Goal: Communication & Community: Ask a question

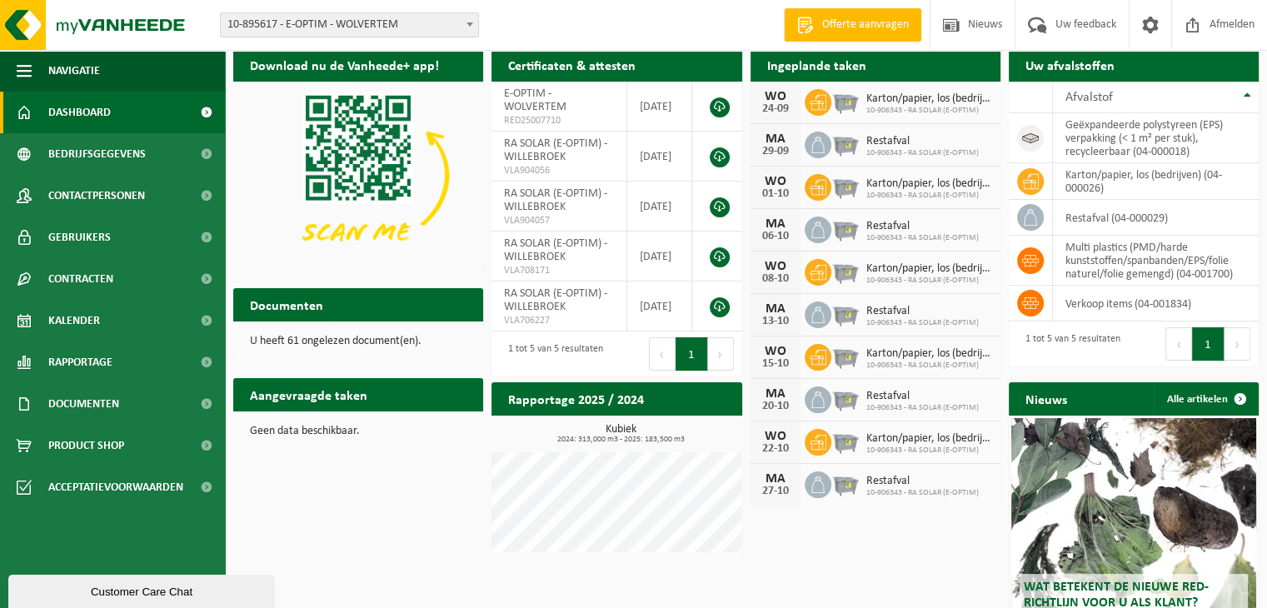
scroll to position [83, 0]
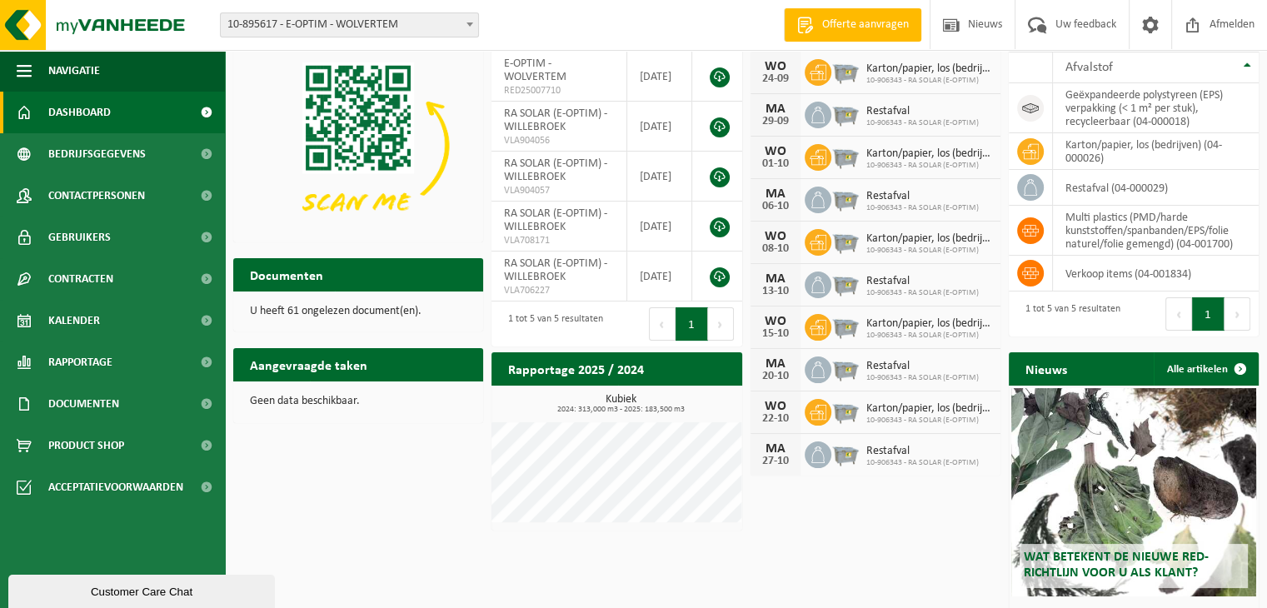
click at [118, 586] on div "Customer Care Chat" at bounding box center [142, 592] width 242 height 12
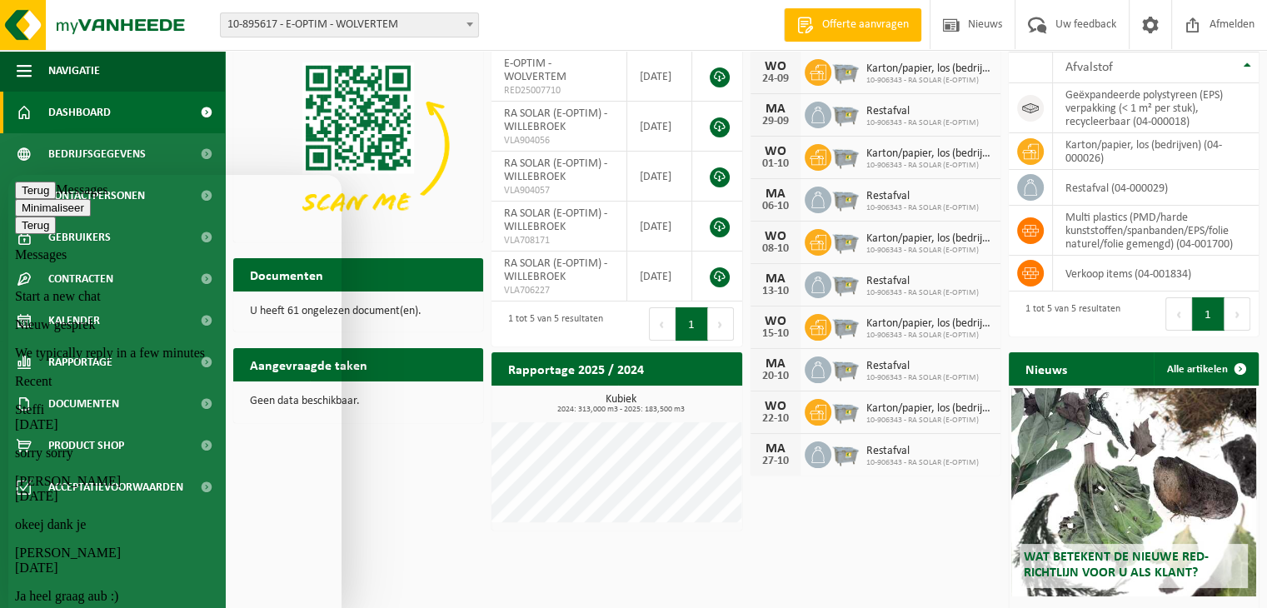
scroll to position [417, 0]
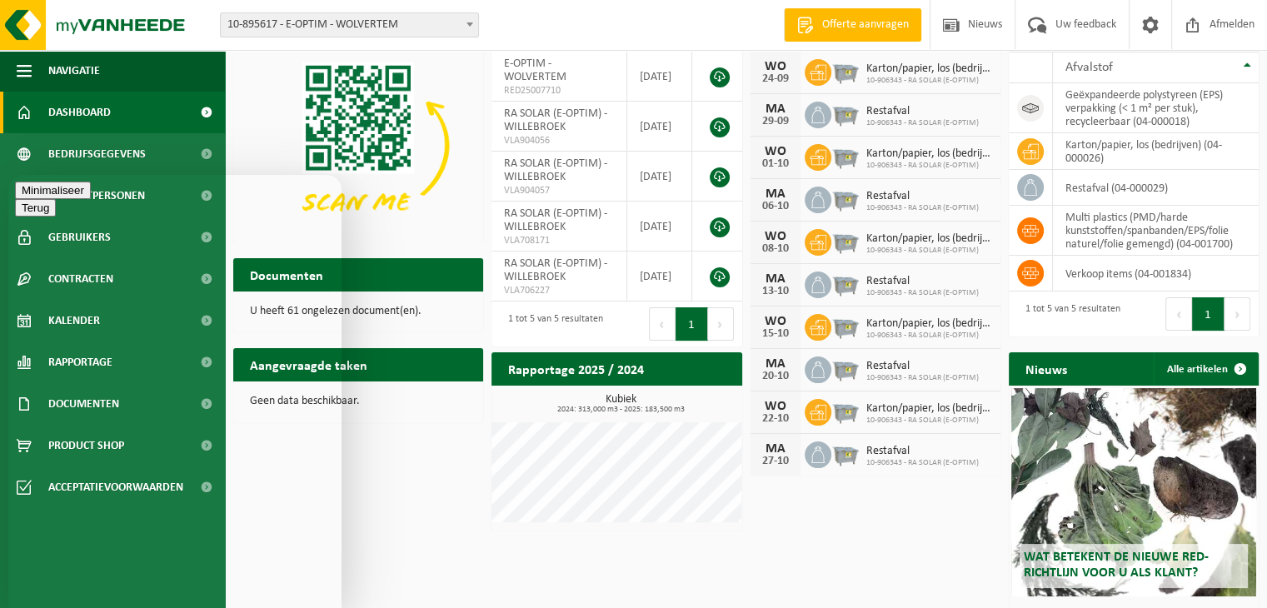
type textarea "Goedemiddag"
type textarea "10-895617"
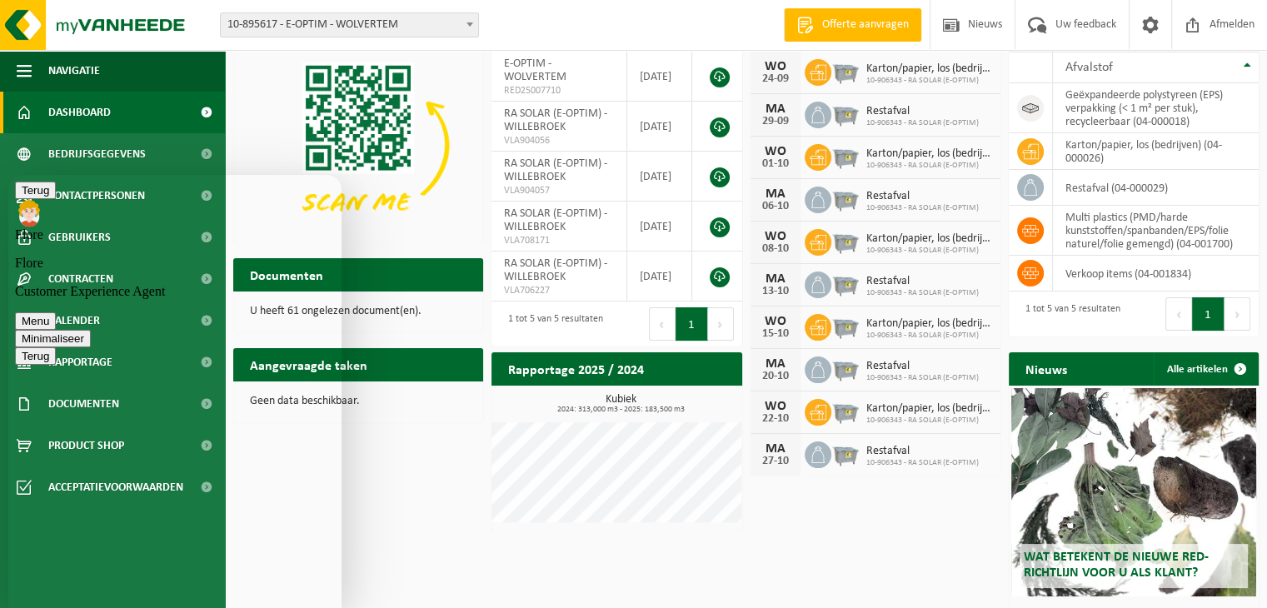
scroll to position [0, 0]
type textarea "Is het mogelijk om de ophaling van het restafval 2wekelijks vanaf heden te late…"
type textarea "Dit is nu wekelijks maar is niet meer nodig wekelijks"
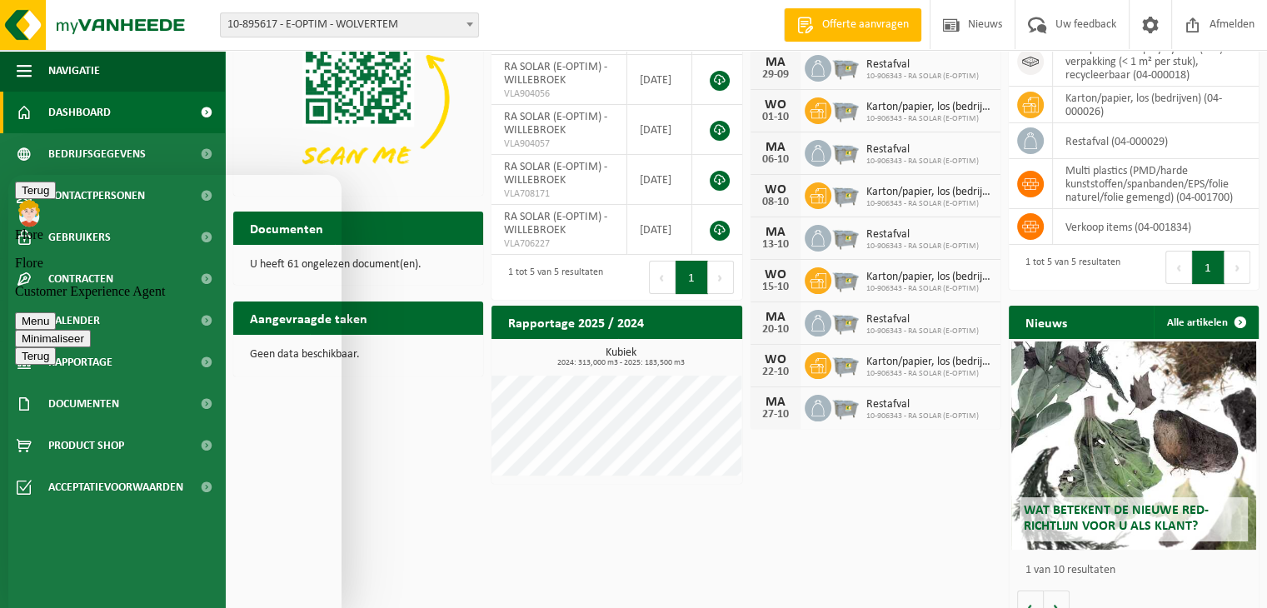
scroll to position [153, 0]
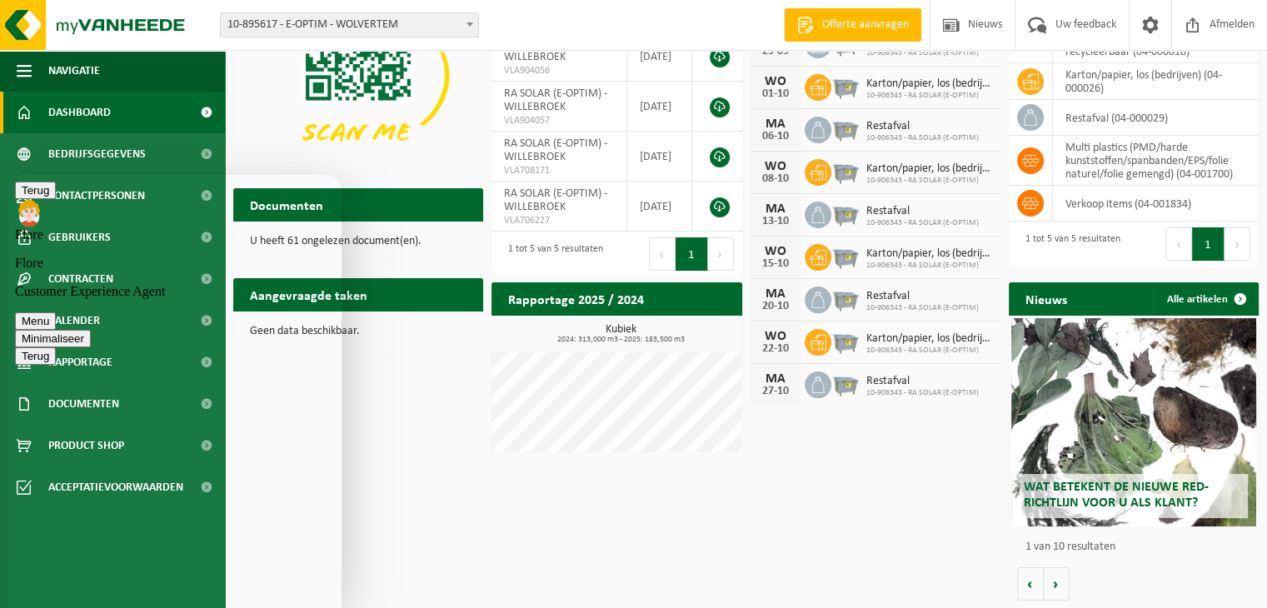
type textarea "Kan dat?"
type textarea "[PERSON_NAME] jullie dit even op mail bevestigen?"
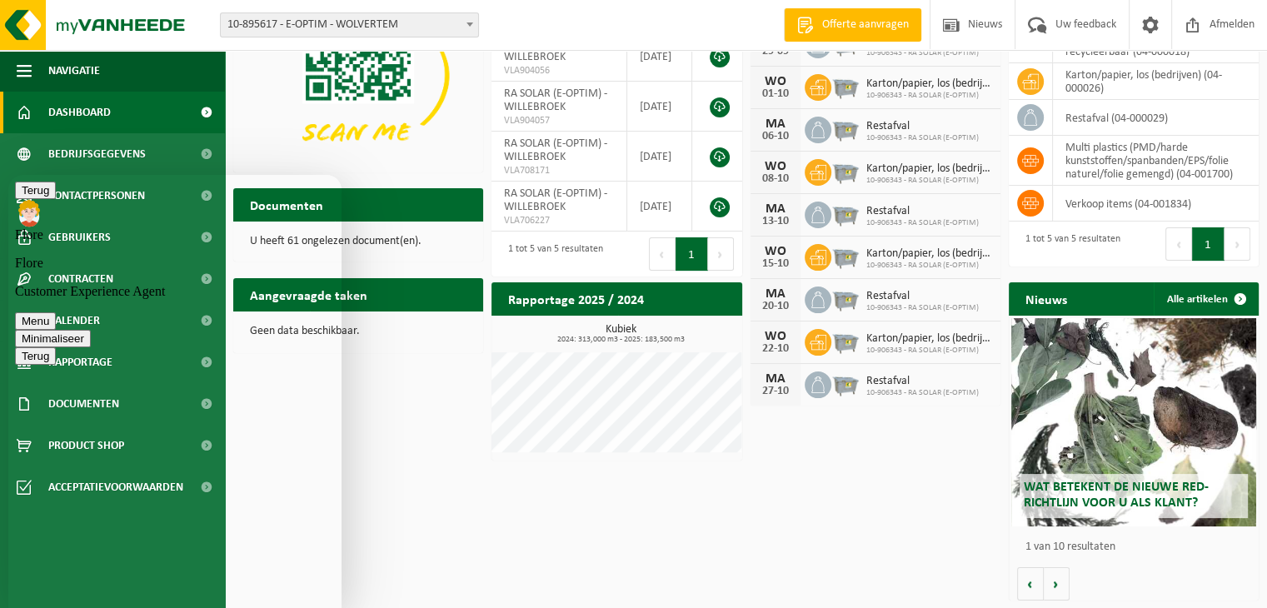
scroll to position [251, 0]
type textarea "t"
type textarea "[EMAIL_ADDRESS][DOMAIN_NAME]"
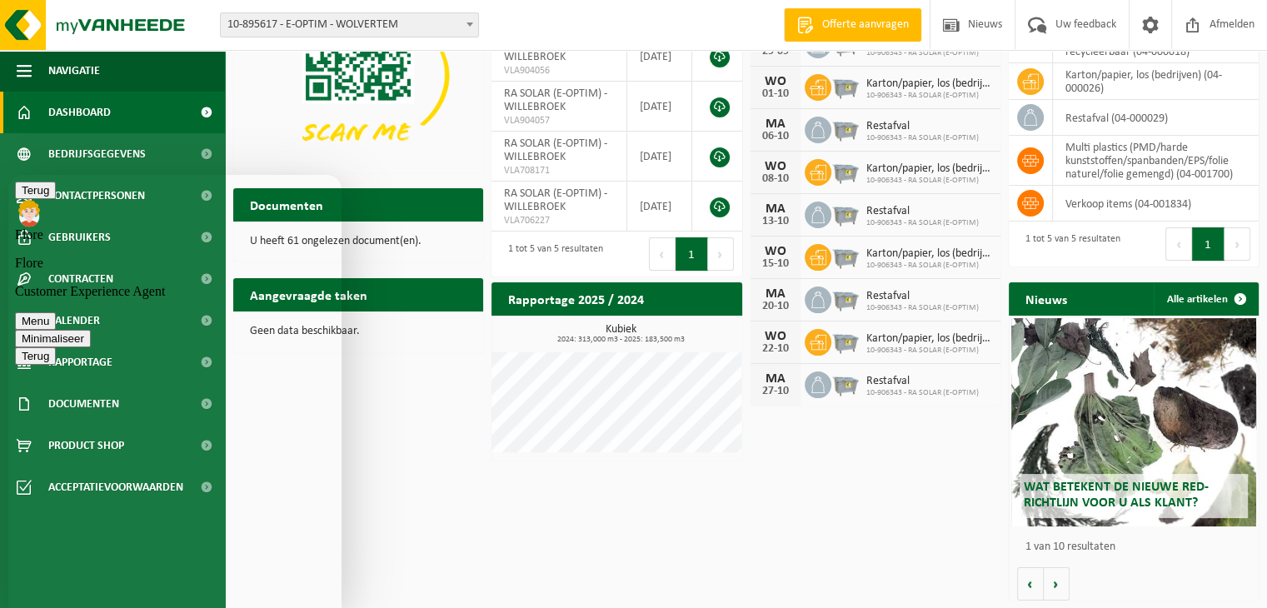
type textarea "Dank je"
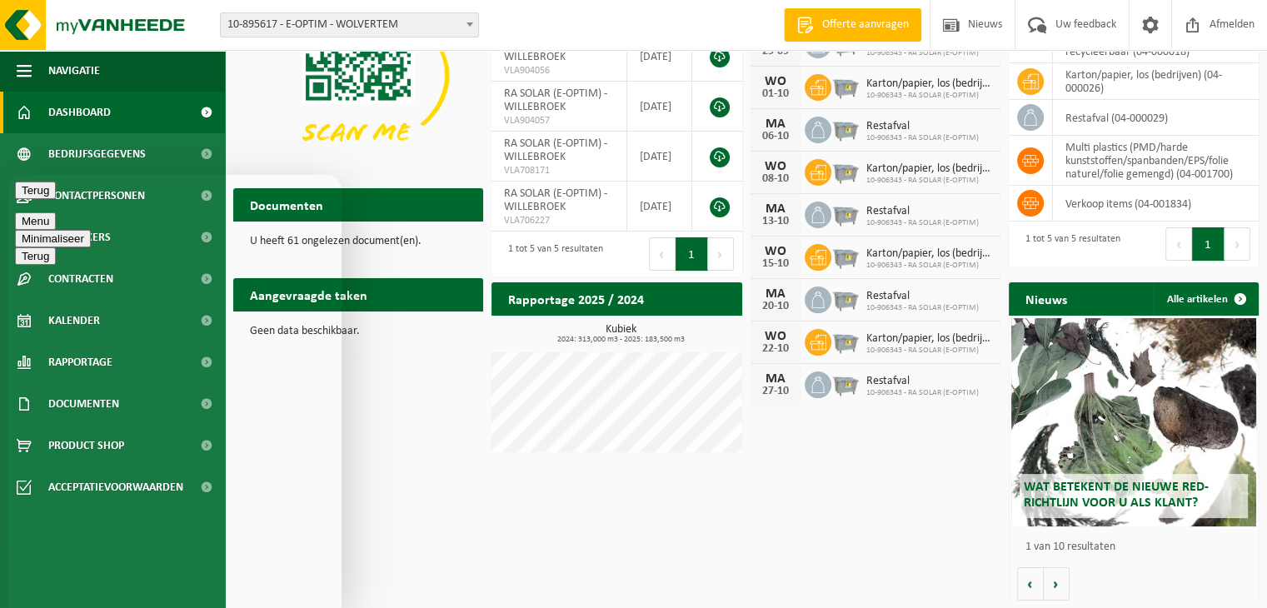
type textarea "Hebben jullie deze reeds verstuurd?"
